Goal: Task Accomplishment & Management: Manage account settings

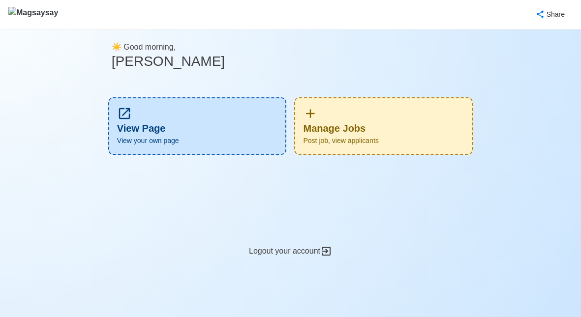
click at [423, 115] on div "Manage Jobs Post job, view applicants" at bounding box center [383, 126] width 178 height 58
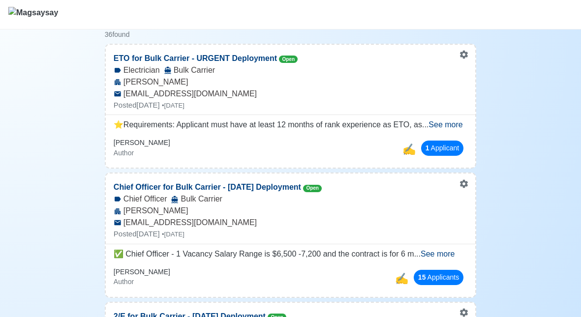
scroll to position [120, 0]
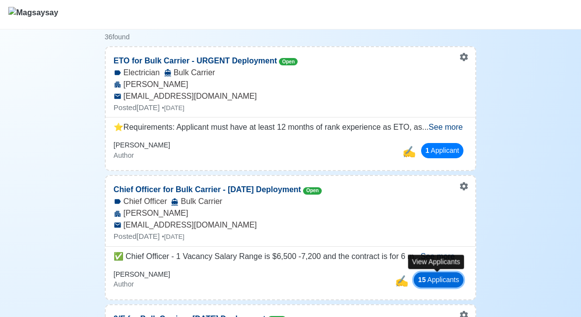
click at [434, 285] on button "15 Applicant s" at bounding box center [438, 279] width 50 height 15
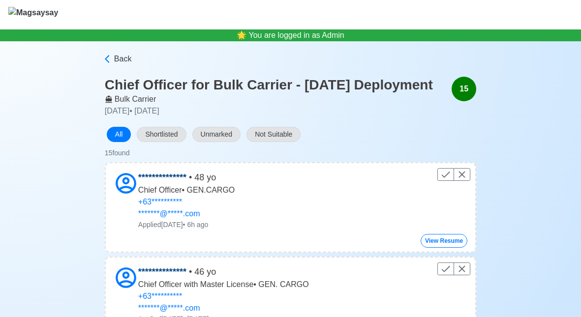
scroll to position [34, 0]
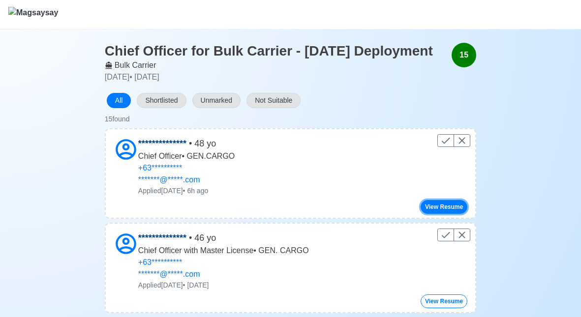
click at [430, 214] on button "View Resume" at bounding box center [443, 207] width 47 height 14
